Goal: Information Seeking & Learning: Learn about a topic

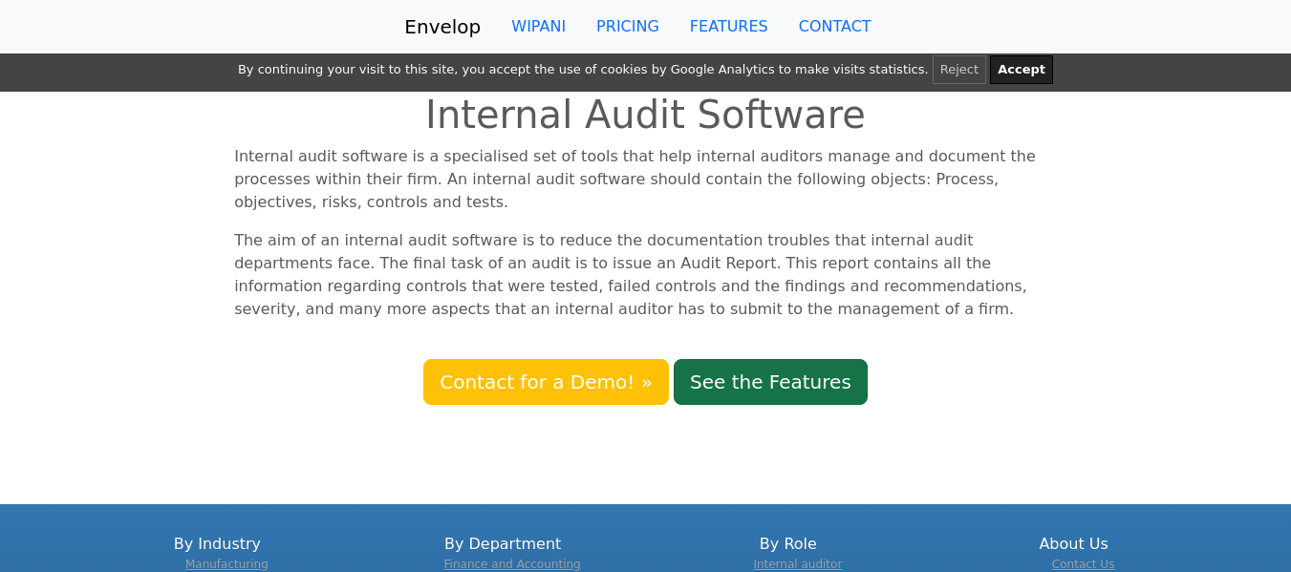
click at [782, 359] on link "See the Features" at bounding box center [771, 382] width 194 height 46
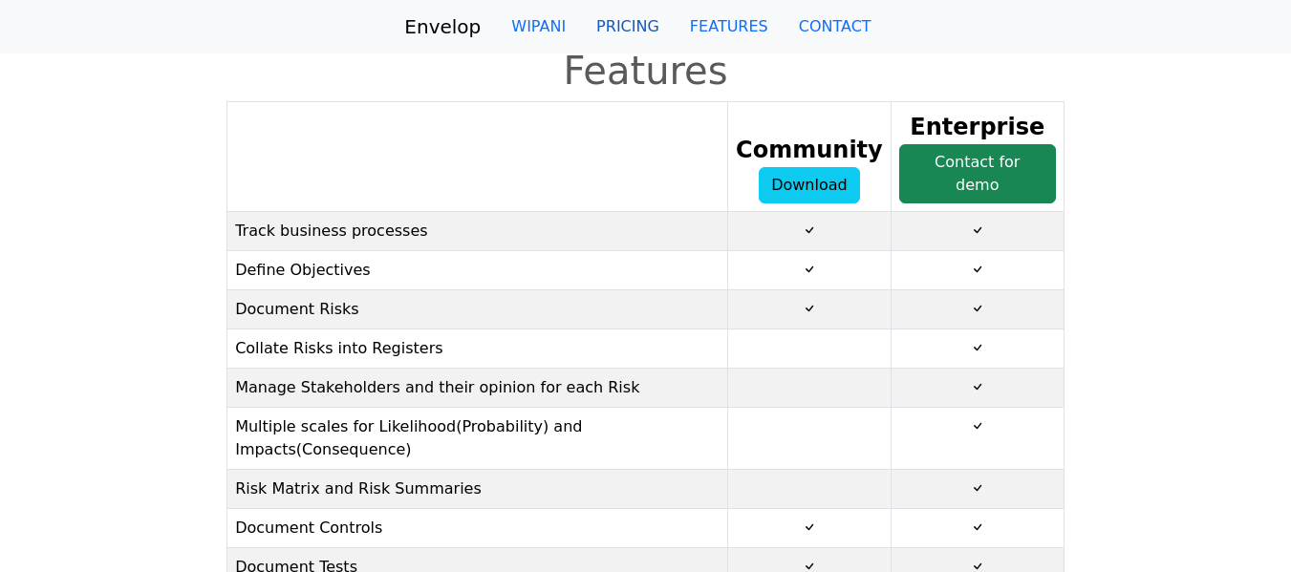
click at [648, 19] on link "PRICING" at bounding box center [628, 27] width 94 height 38
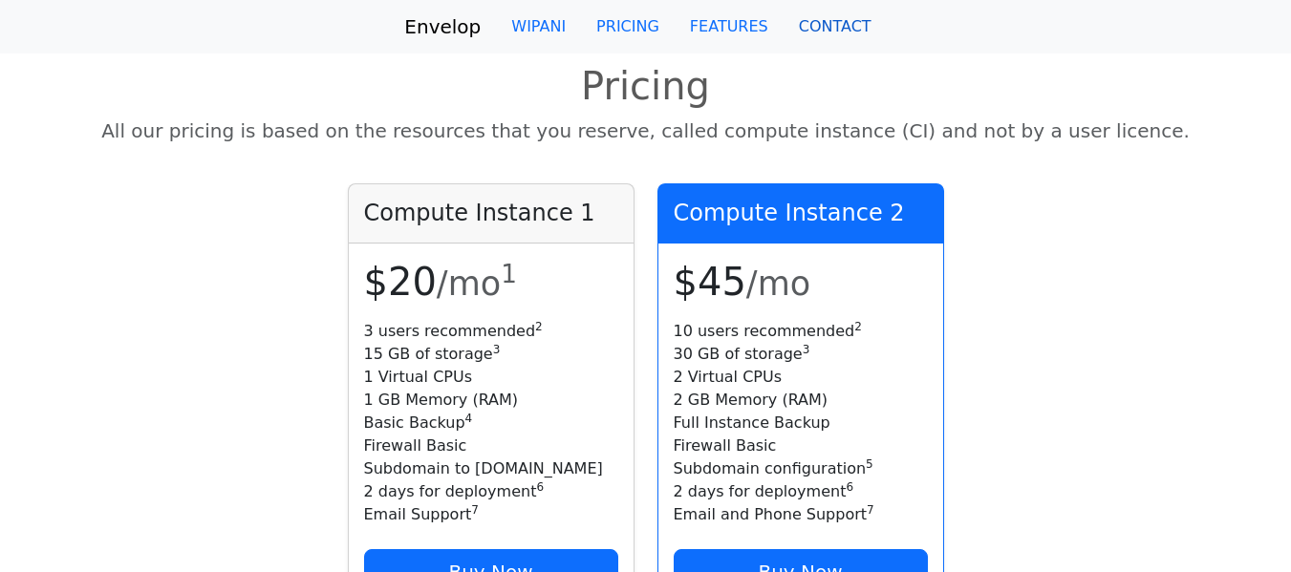
click at [783, 25] on link "CONTACT" at bounding box center [834, 27] width 103 height 38
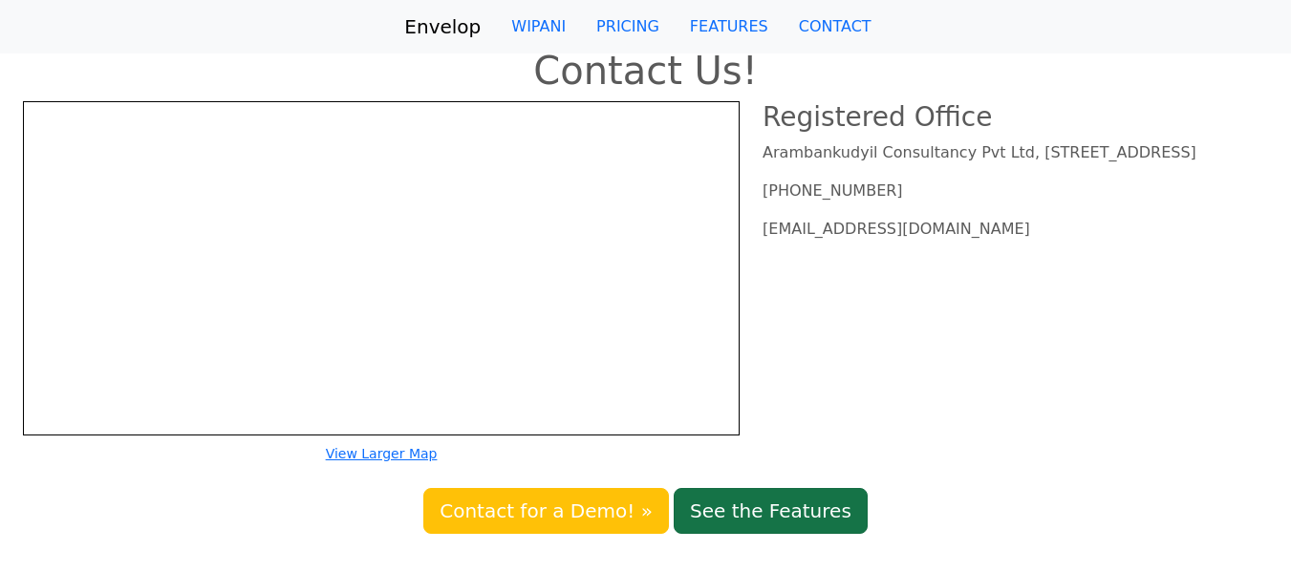
click at [741, 501] on link "See the Features" at bounding box center [771, 511] width 194 height 46
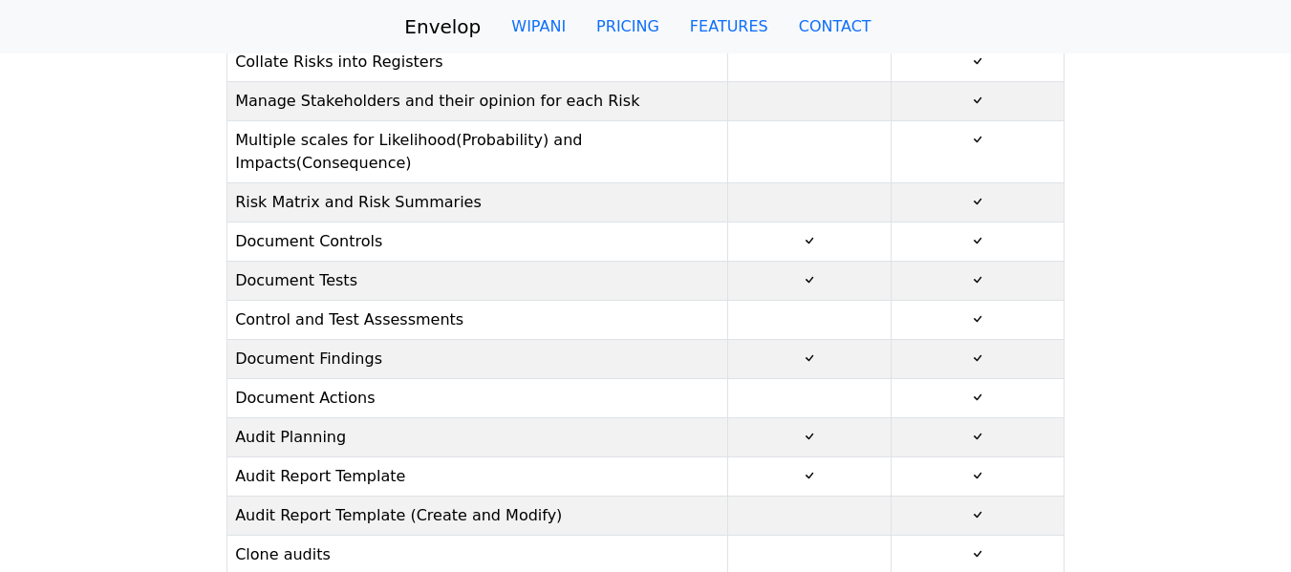
scroll to position [382, 0]
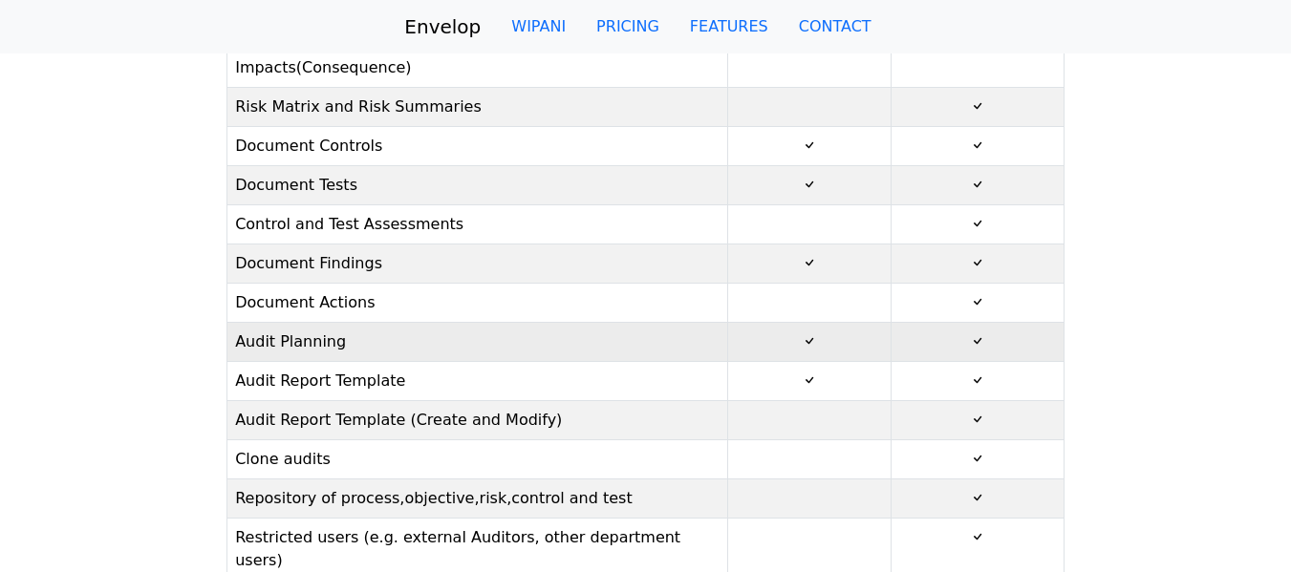
click at [308, 323] on td "Audit Planning" at bounding box center [477, 342] width 501 height 39
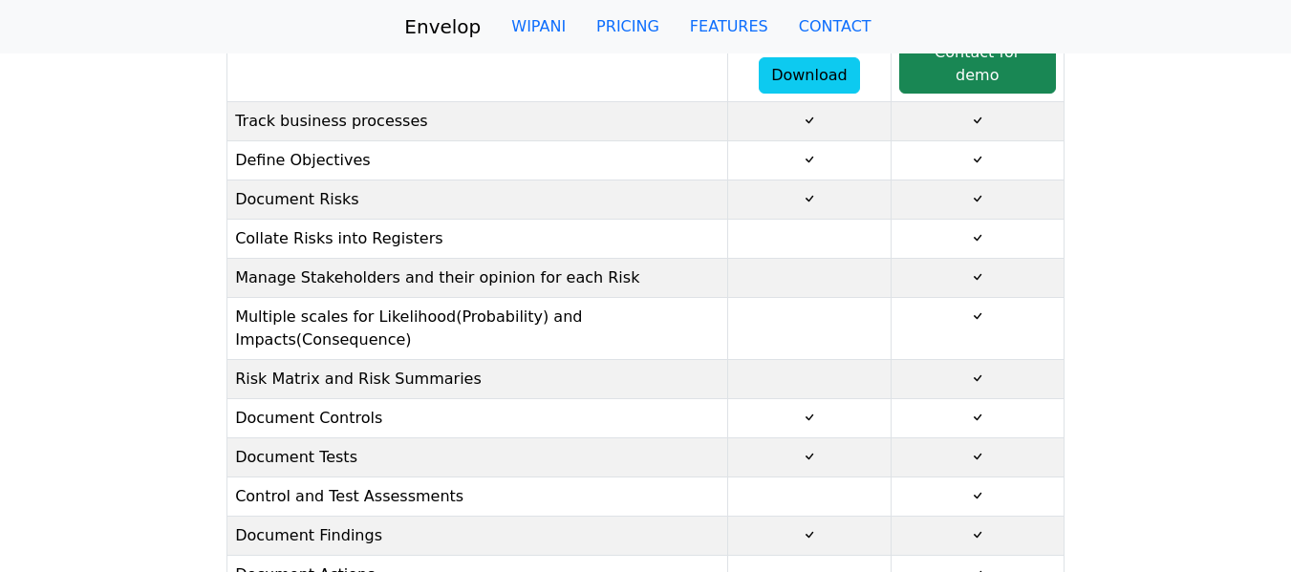
scroll to position [0, 0]
